Goal: Check status: Check status

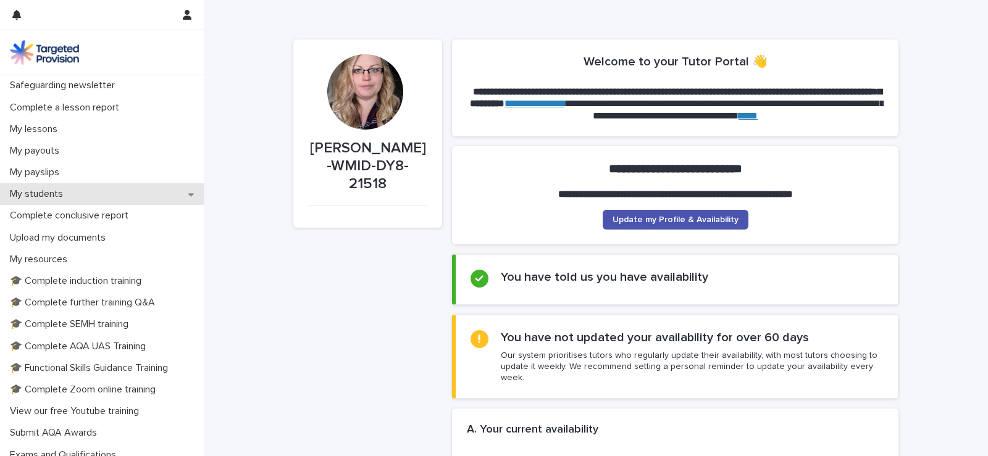
scroll to position [123, 0]
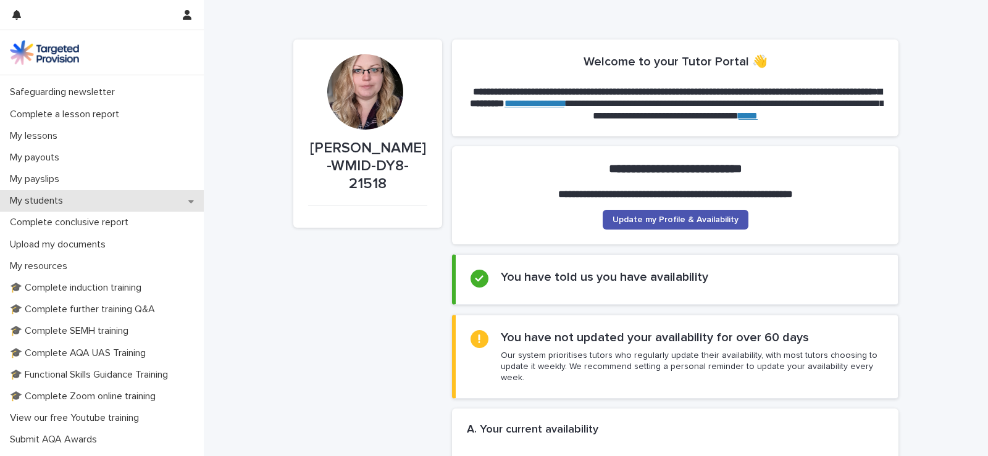
click at [77, 203] on div "My students" at bounding box center [102, 201] width 204 height 22
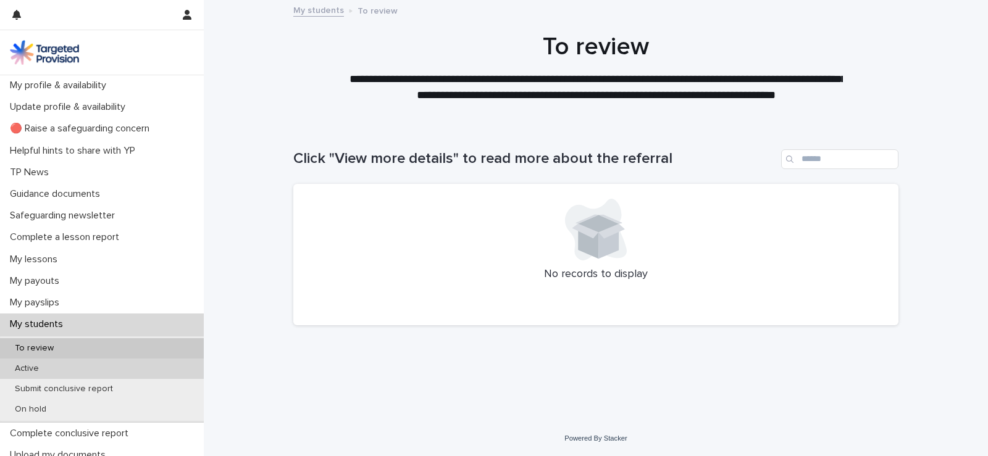
click at [95, 372] on div "Active" at bounding box center [102, 369] width 204 height 20
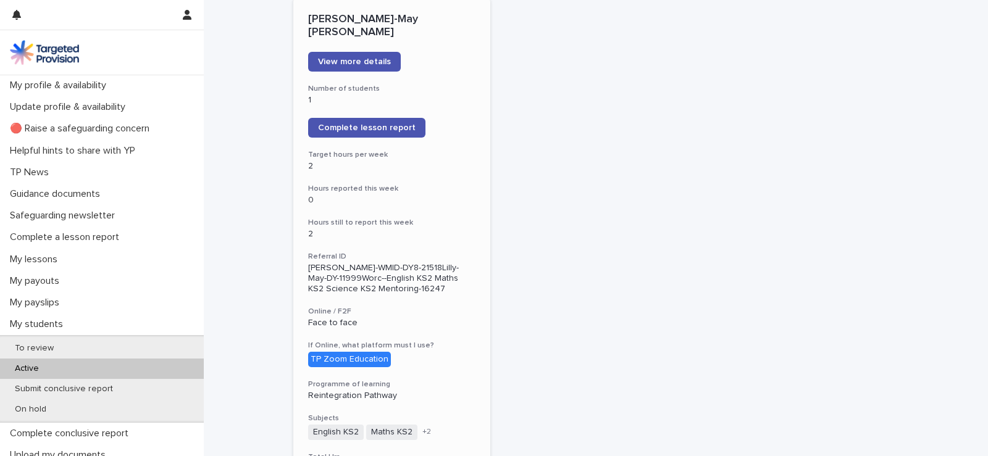
scroll to position [185, 0]
click at [350, 58] on span "View more details" at bounding box center [354, 62] width 73 height 9
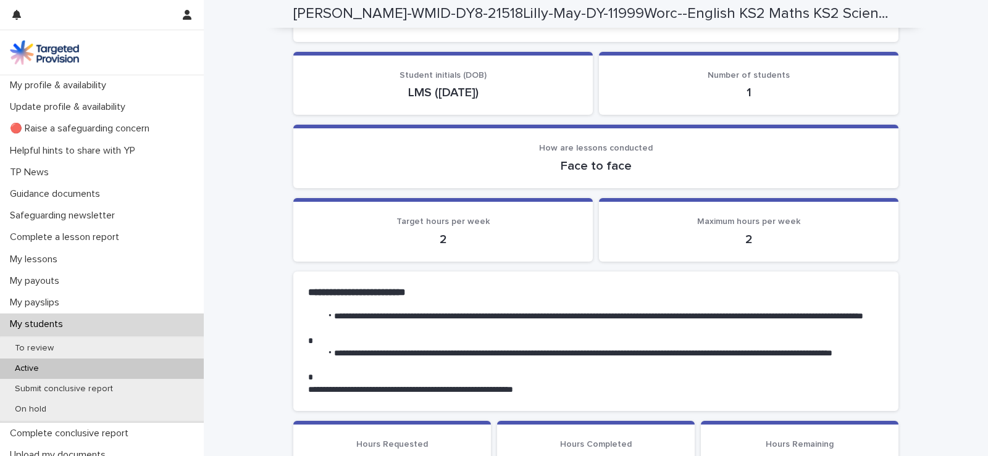
scroll to position [123, 0]
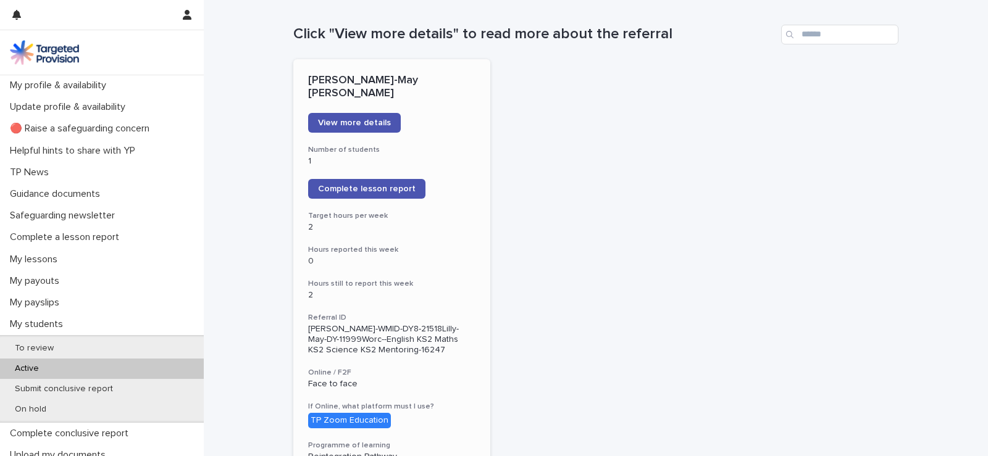
scroll to position [123, 0]
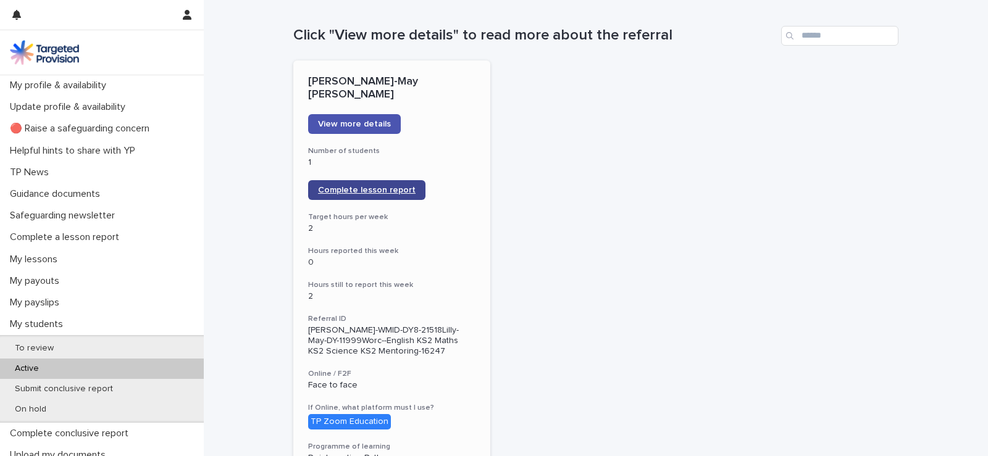
click at [391, 180] on link "Complete lesson report" at bounding box center [366, 190] width 117 height 20
click at [362, 120] on span "View more details" at bounding box center [354, 124] width 73 height 9
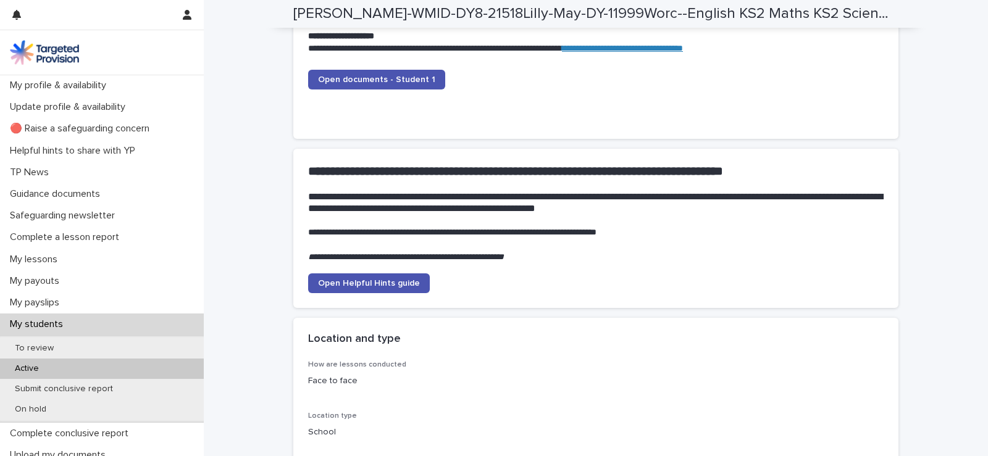
scroll to position [1297, 0]
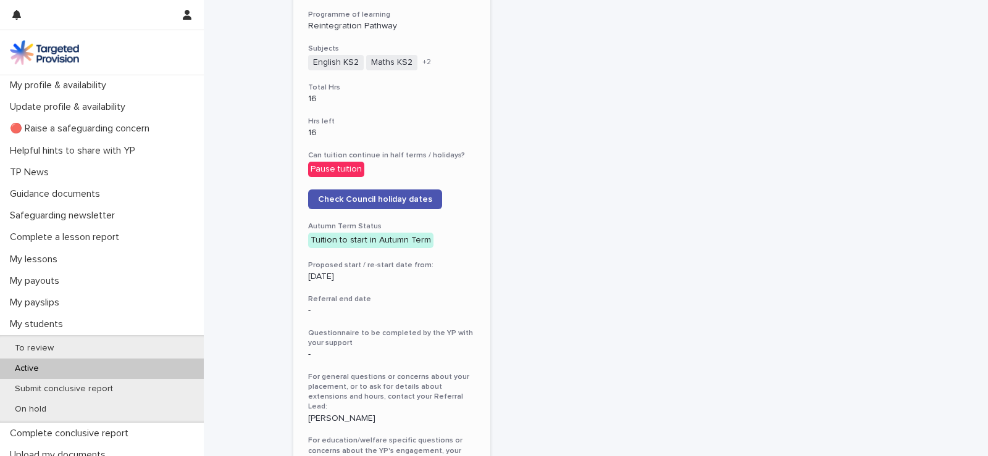
scroll to position [697, 0]
